Goal: Transaction & Acquisition: Download file/media

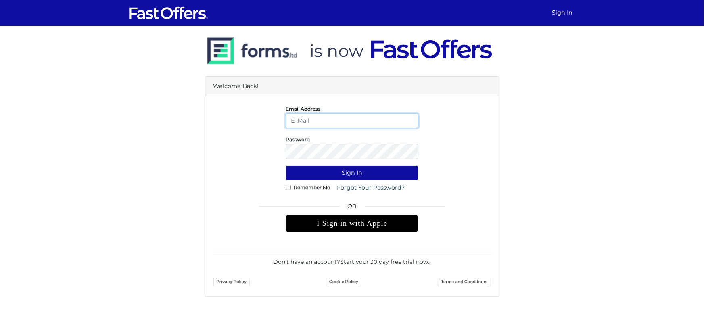
type input "haideribokhari@gmail.com"
click at [370, 171] on button "Sign In" at bounding box center [352, 172] width 133 height 15
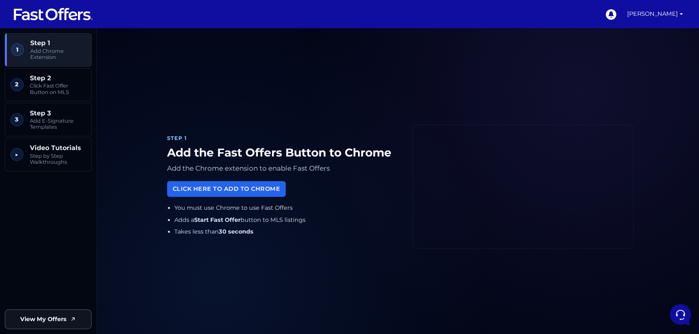
click at [29, 315] on span "View My Offers" at bounding box center [43, 319] width 46 height 9
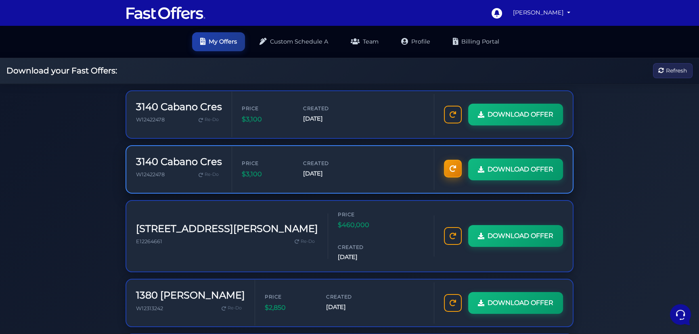
click at [453, 175] on link at bounding box center [453, 169] width 18 height 18
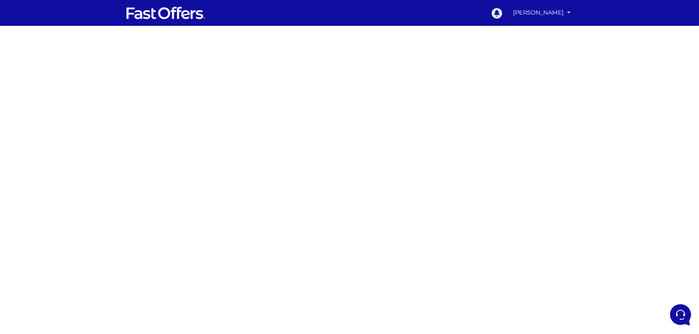
click at [502, 15] on icon at bounding box center [496, 13] width 10 height 10
click at [558, 13] on link "[PERSON_NAME]" at bounding box center [541, 13] width 64 height 16
click at [556, 26] on link "My Offers" at bounding box center [541, 31] width 64 height 13
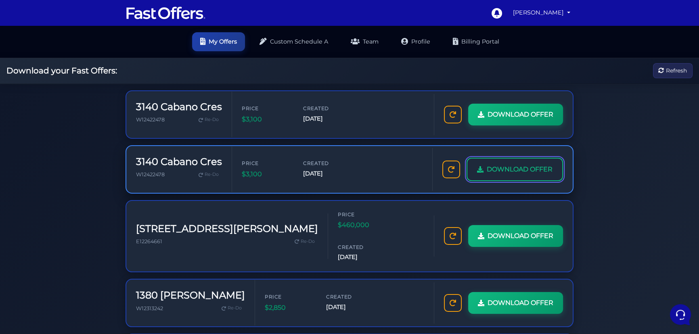
click at [492, 172] on span "DOWNLOAD OFFER" at bounding box center [519, 169] width 66 height 10
click at [508, 165] on span "DOWNLOAD OFFER" at bounding box center [519, 169] width 66 height 10
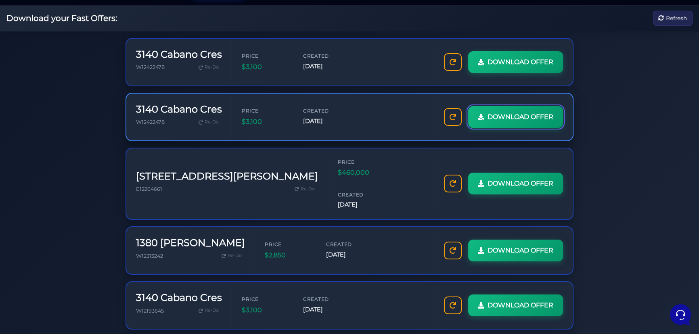
scroll to position [73, 0]
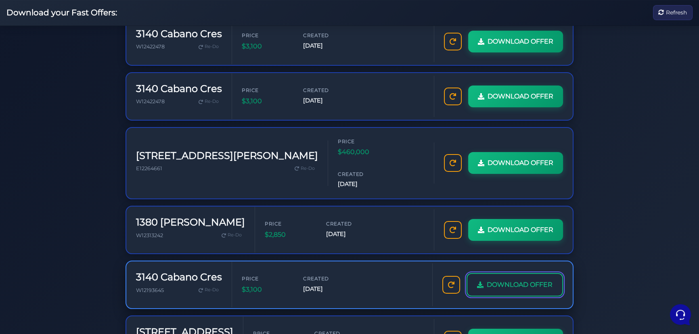
click at [481, 282] on icon at bounding box center [480, 285] width 6 height 6
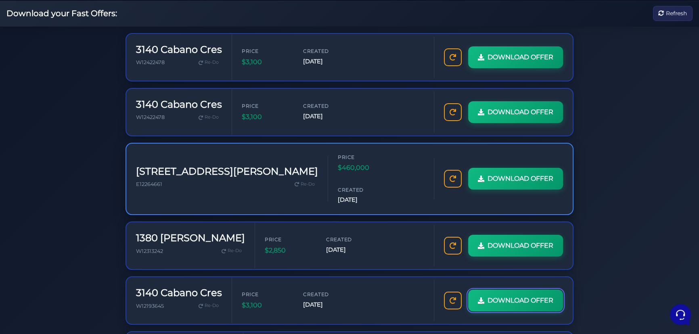
scroll to position [48, 0]
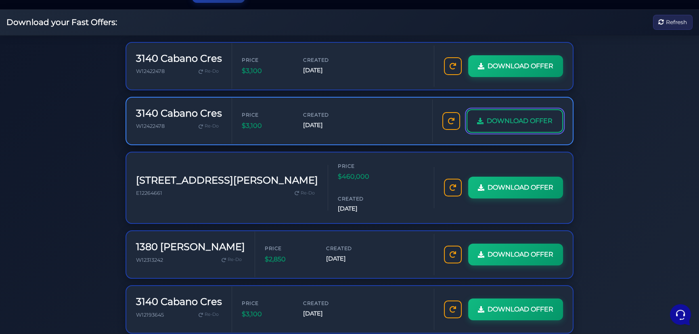
click at [499, 121] on span "DOWNLOAD OFFER" at bounding box center [519, 121] width 66 height 10
click at [492, 121] on span "DOWNLOAD OFFER" at bounding box center [519, 121] width 66 height 10
